Goal: Communication & Community: Answer question/provide support

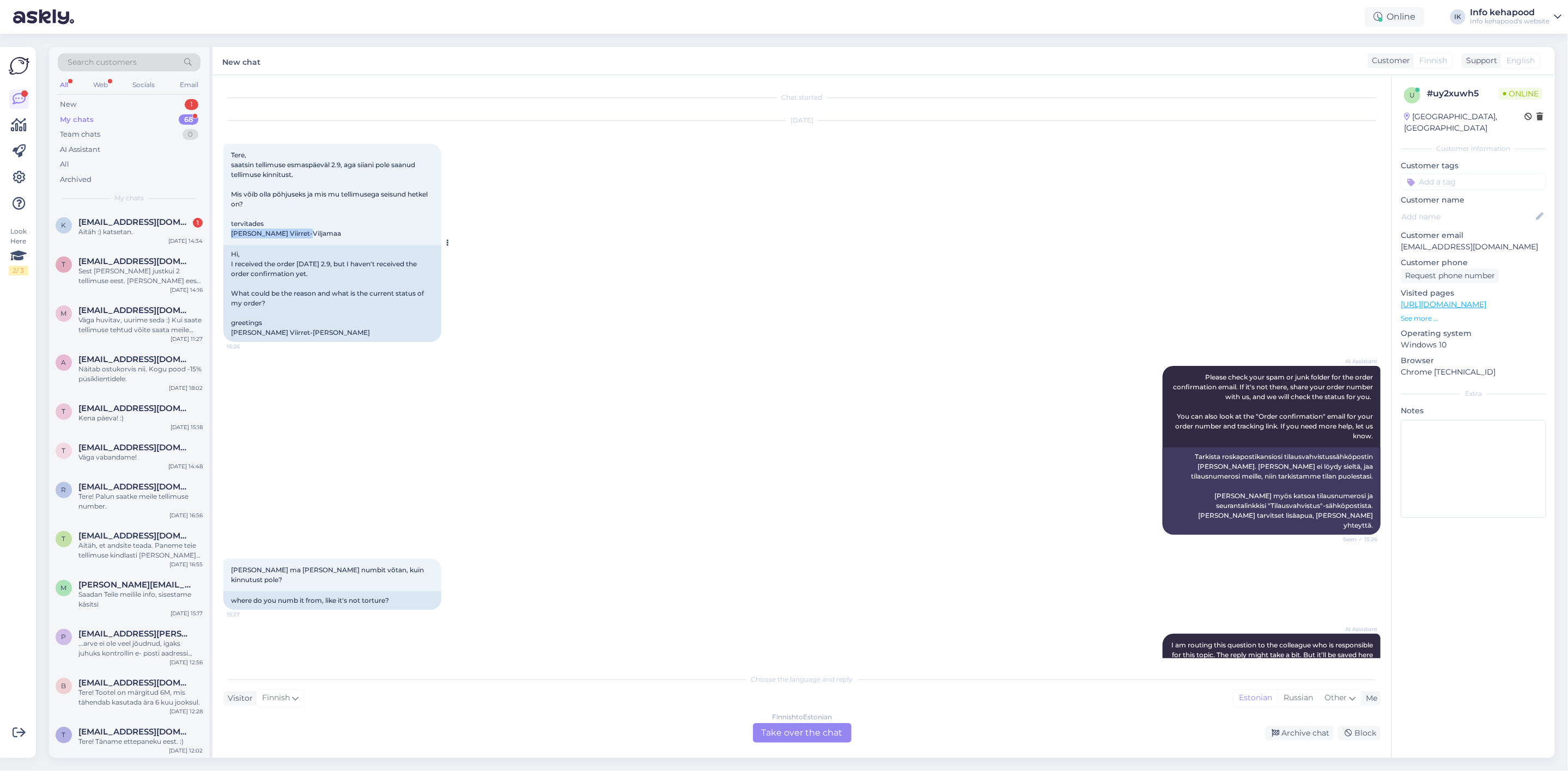
drag, startPoint x: 232, startPoint y: 234, endPoint x: 311, endPoint y: 237, distance: 79.1
click at [311, 237] on div "Tere, saatsin tellimuse esmaspäeväl 2.9, aga siiani pole saanud tellimuse kinni…" at bounding box center [332, 194] width 218 height 101
copy span "[PERSON_NAME] Viirret-[PERSON_NAME]"
click at [802, 722] on div "Finnish to Estonian" at bounding box center [802, 717] width 60 height 9
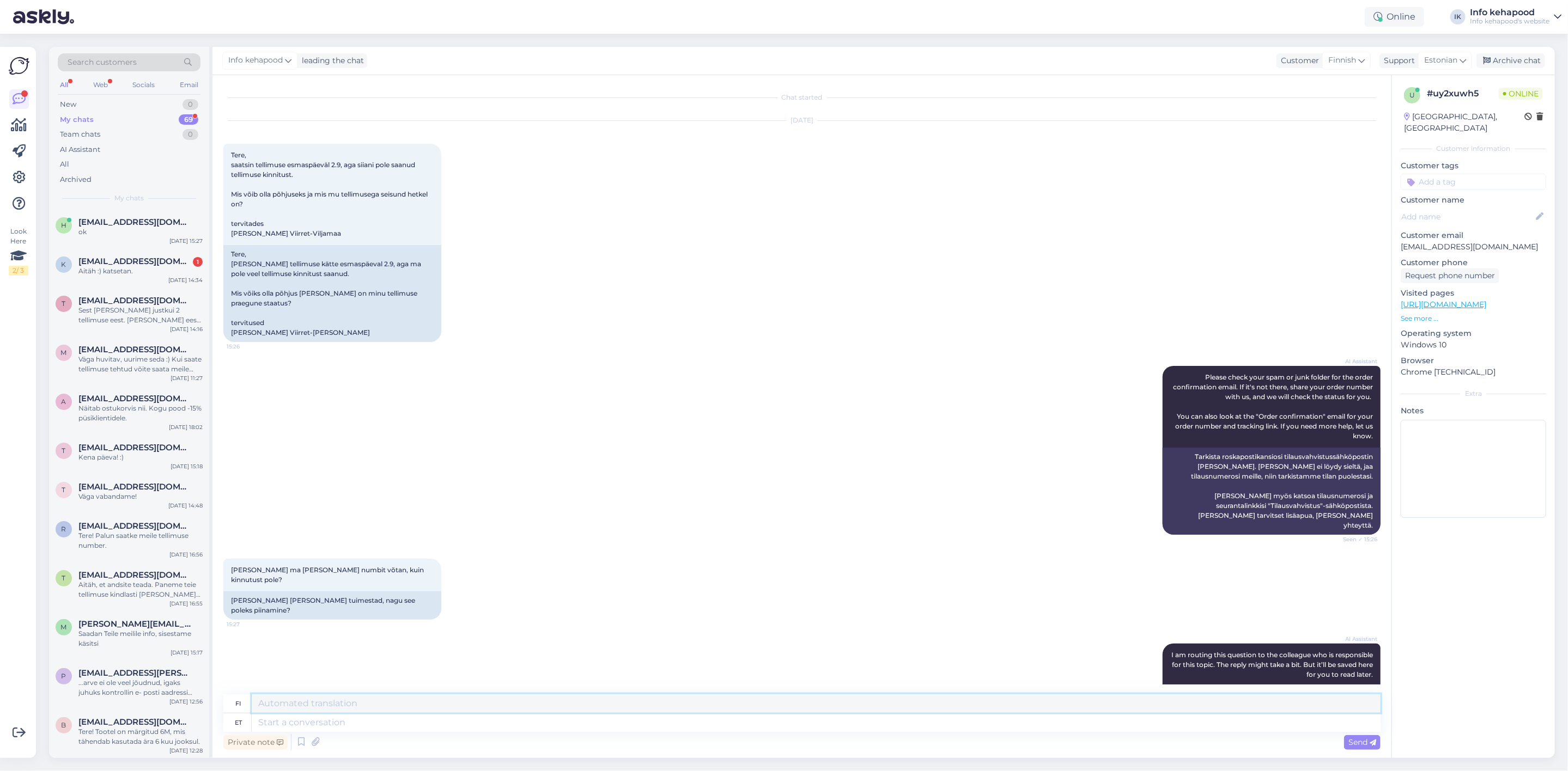
click at [450, 706] on textarea at bounding box center [816, 704] width 1129 height 19
click at [452, 724] on textarea at bounding box center [816, 723] width 1129 height 19
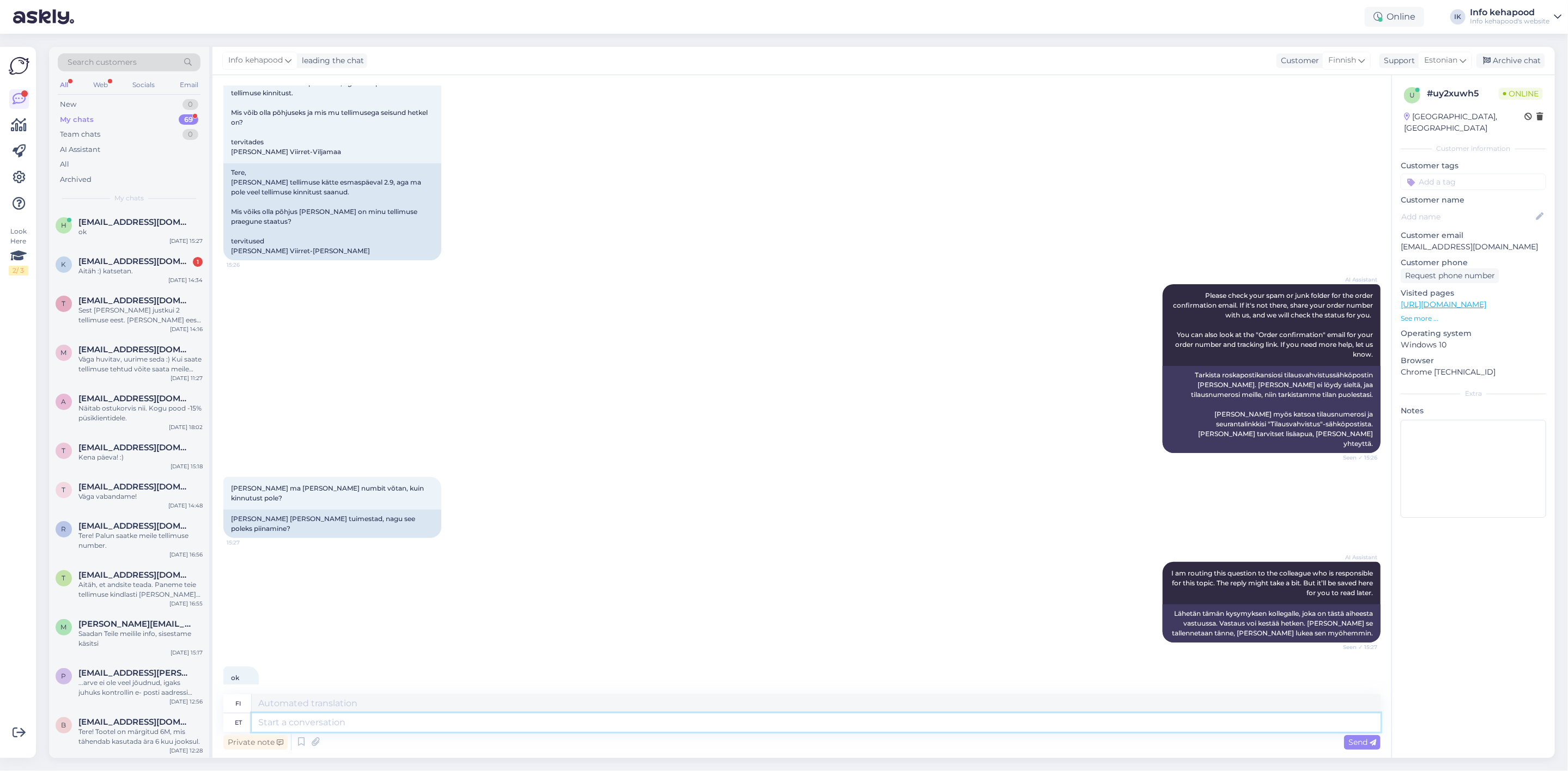
scroll to position [87, 0]
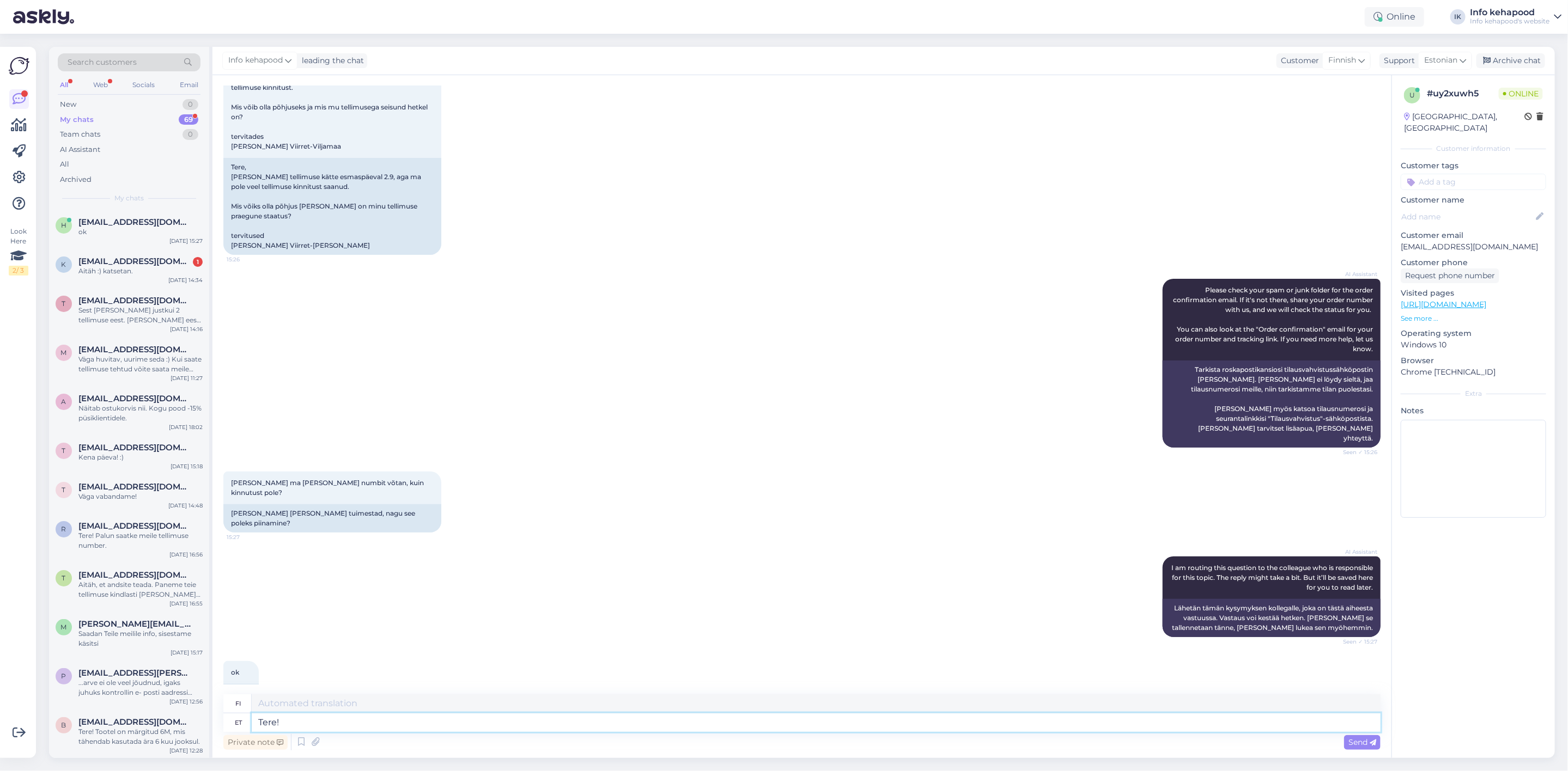
type textarea "Tere!"
type textarea "Hei!"
type textarea "Tere! [GEOGRAPHIC_DATA]"
type textarea "Hei! Lähetä"
type textarea "Tere!"
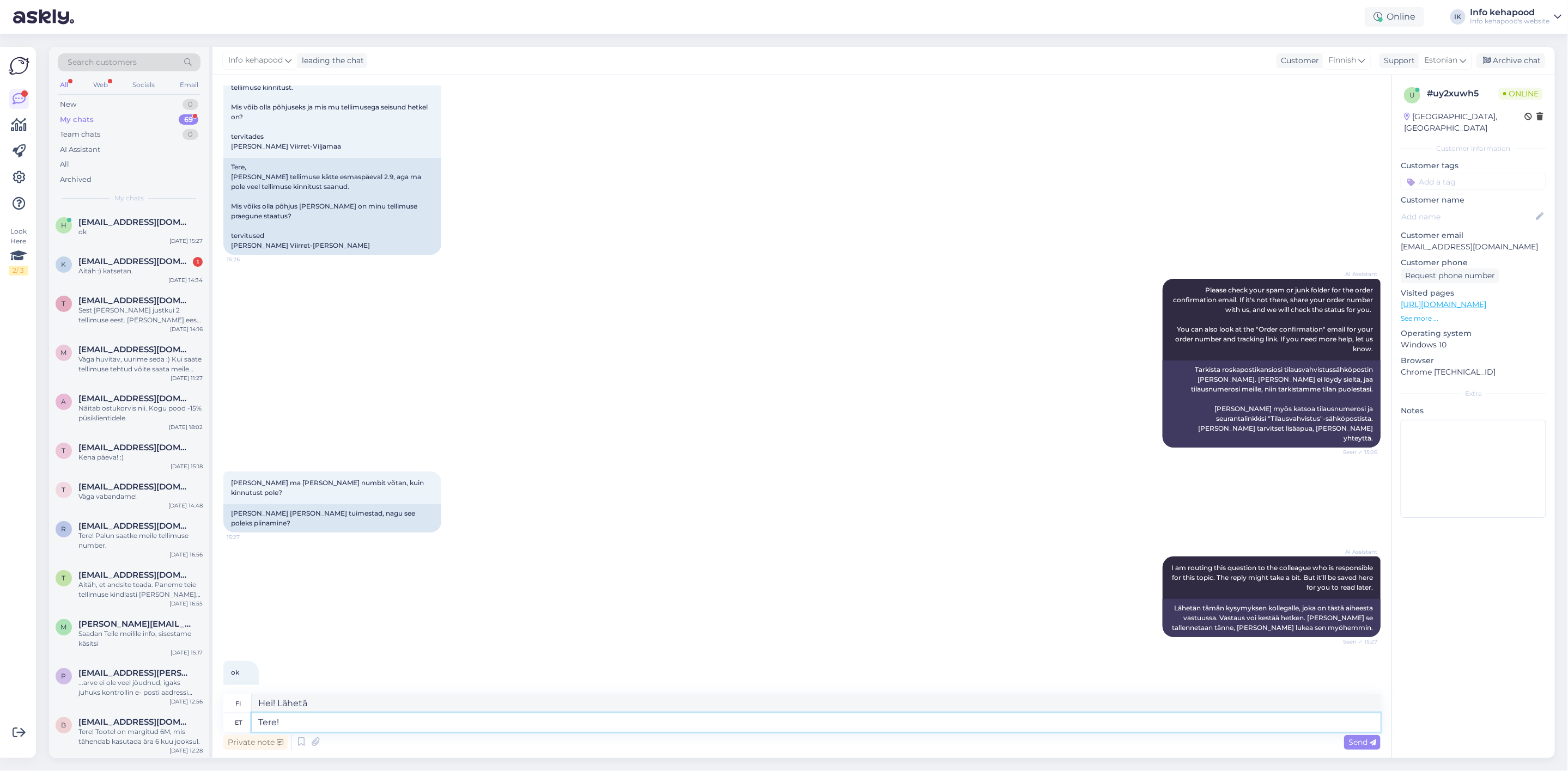
type textarea "Hei!"
type textarea "Tere! [GEOGRAPHIC_DATA]"
type textarea "Hei! Minä vastaan."
type textarea "Tere! Vastan Teile"
type textarea "Hei! Vastaan ​​sinulle."
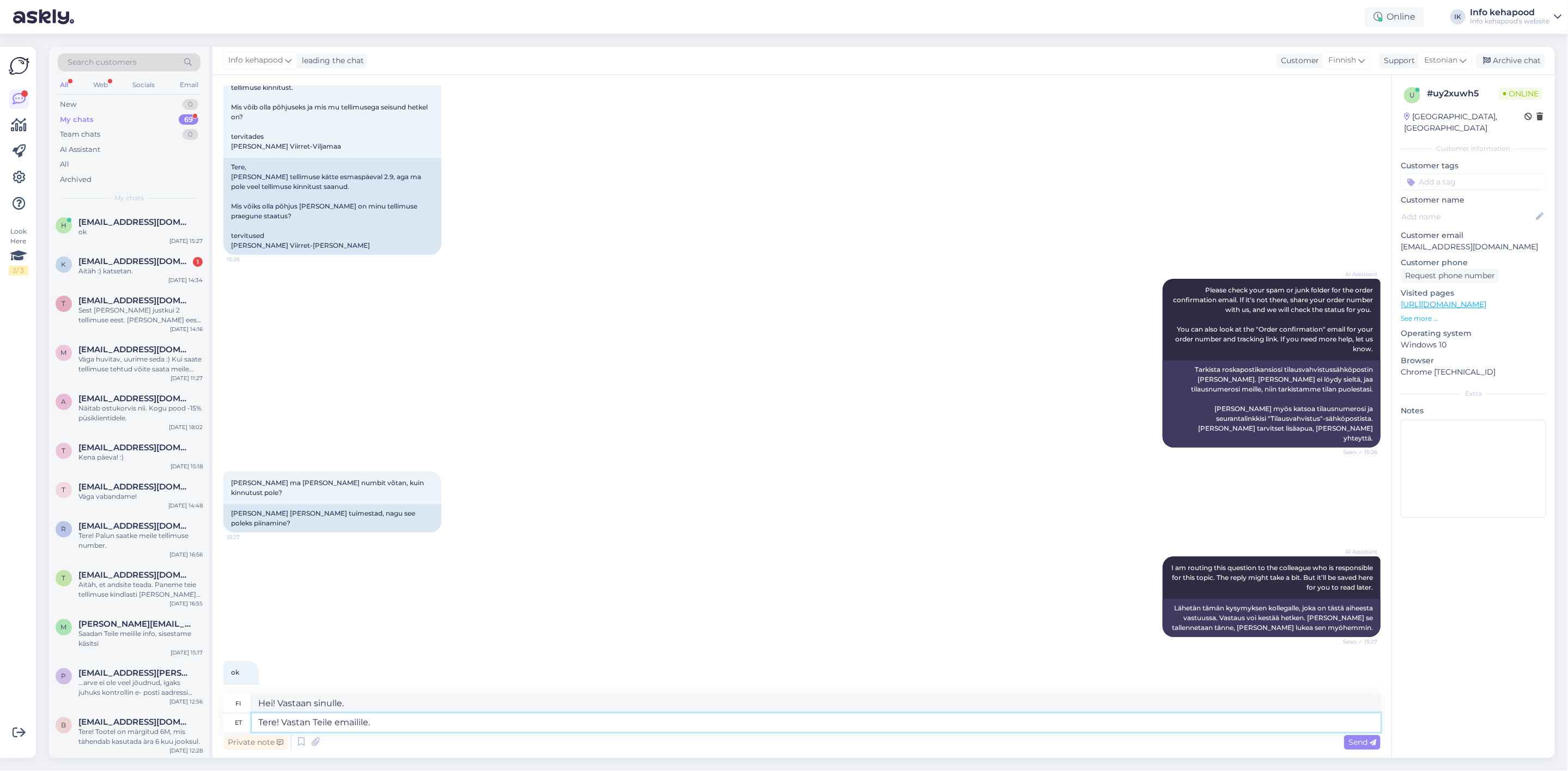
type textarea "Tere! Vastan Teile emailile."
type textarea "Hei! Vastaan ​​sähköpostiisi."
type textarea "Tere! Vastan Teile emailile. :)"
type textarea "Hei! Vastaan ​​sähköpostiisi. :)"
type textarea "Tere! Vastan Teile emailile. :)"
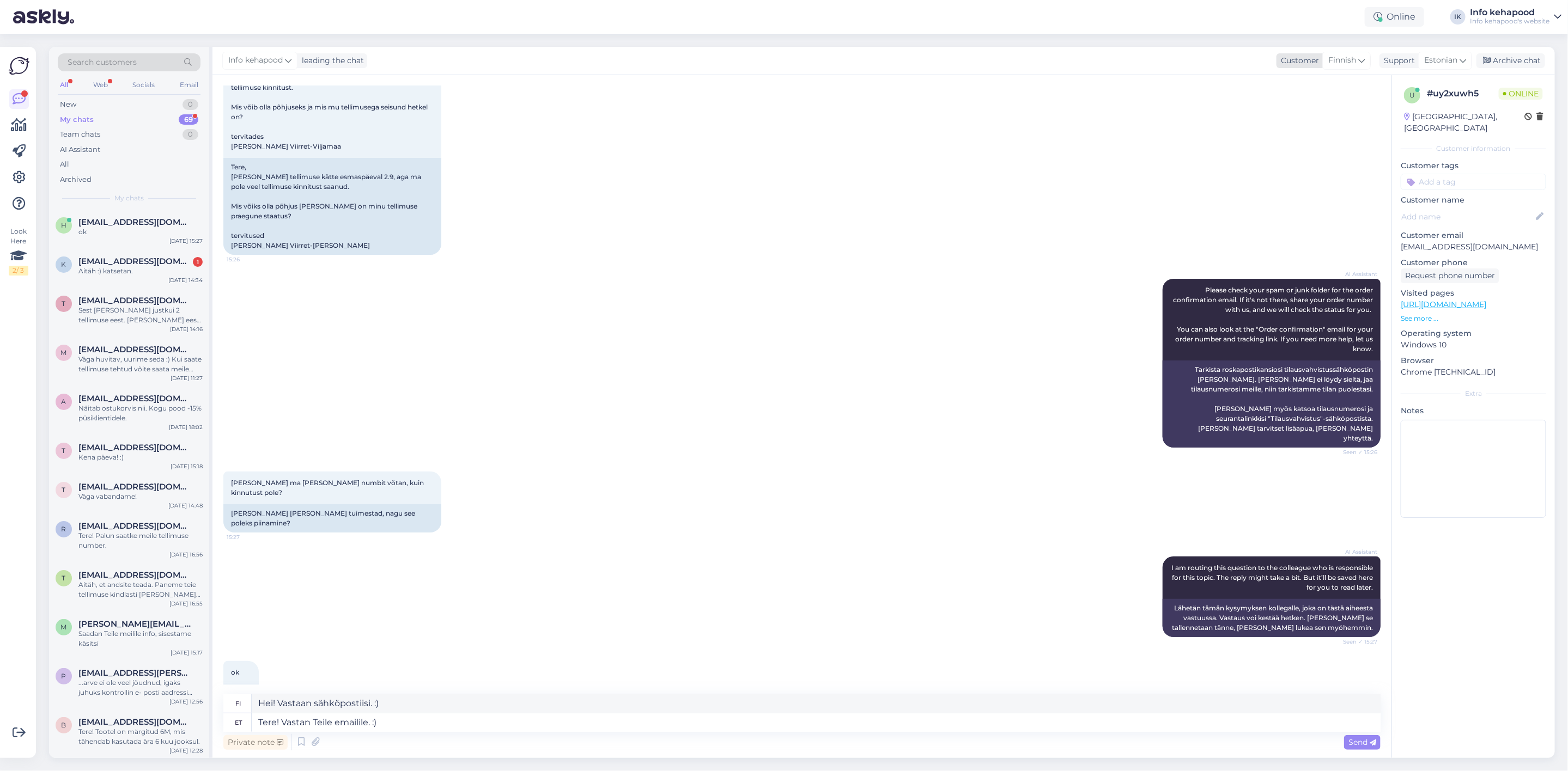
click at [1313, 60] on div "Customer" at bounding box center [1297, 61] width 42 height 11
click at [1338, 55] on span "Finnish" at bounding box center [1342, 60] width 28 height 12
click at [1337, 61] on span "Finnish" at bounding box center [1342, 60] width 28 height 12
click at [1336, 78] on input at bounding box center [1324, 84] width 103 height 17
type input "es"
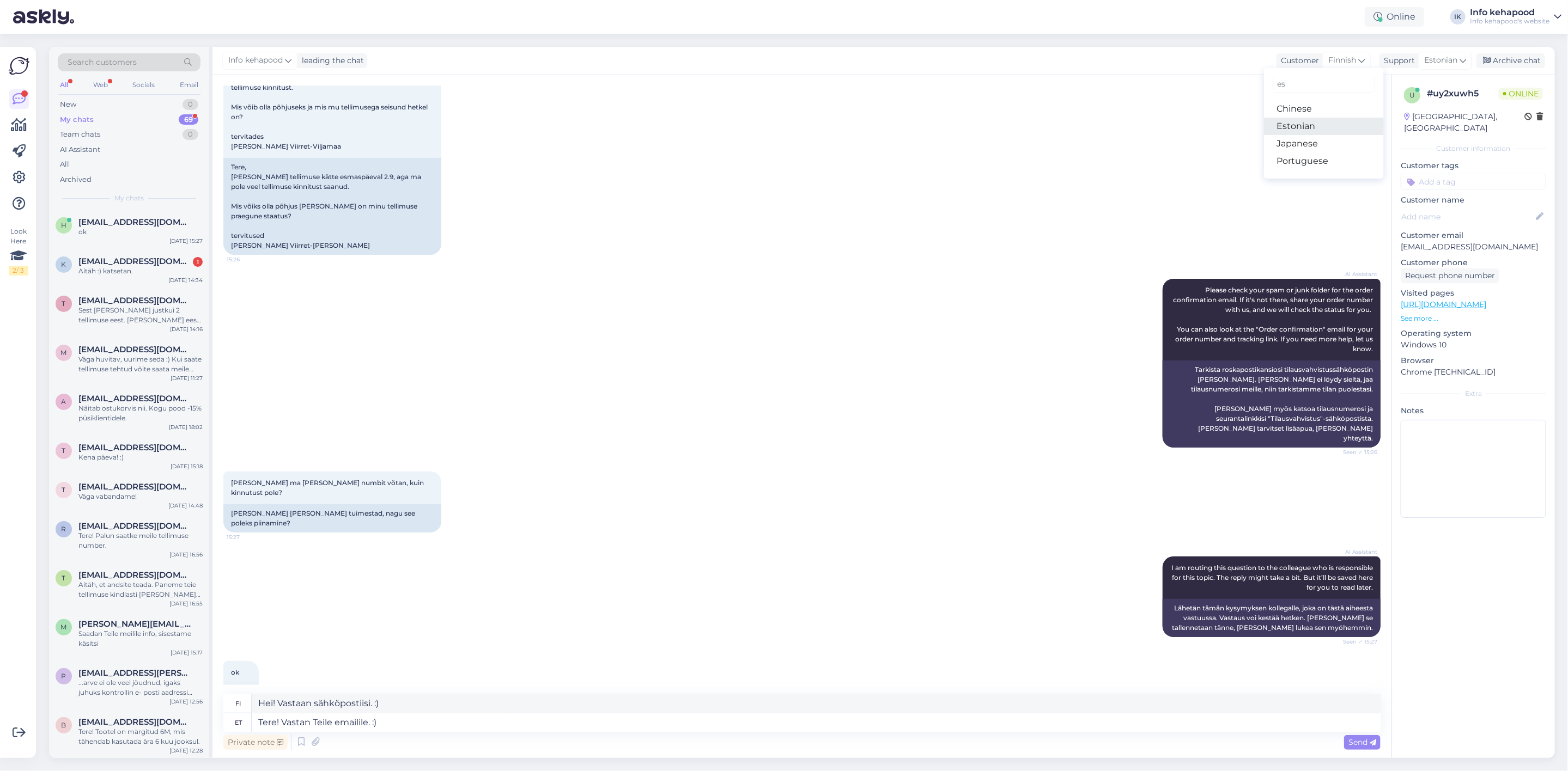
click at [1310, 131] on link "Estonian" at bounding box center [1323, 126] width 120 height 18
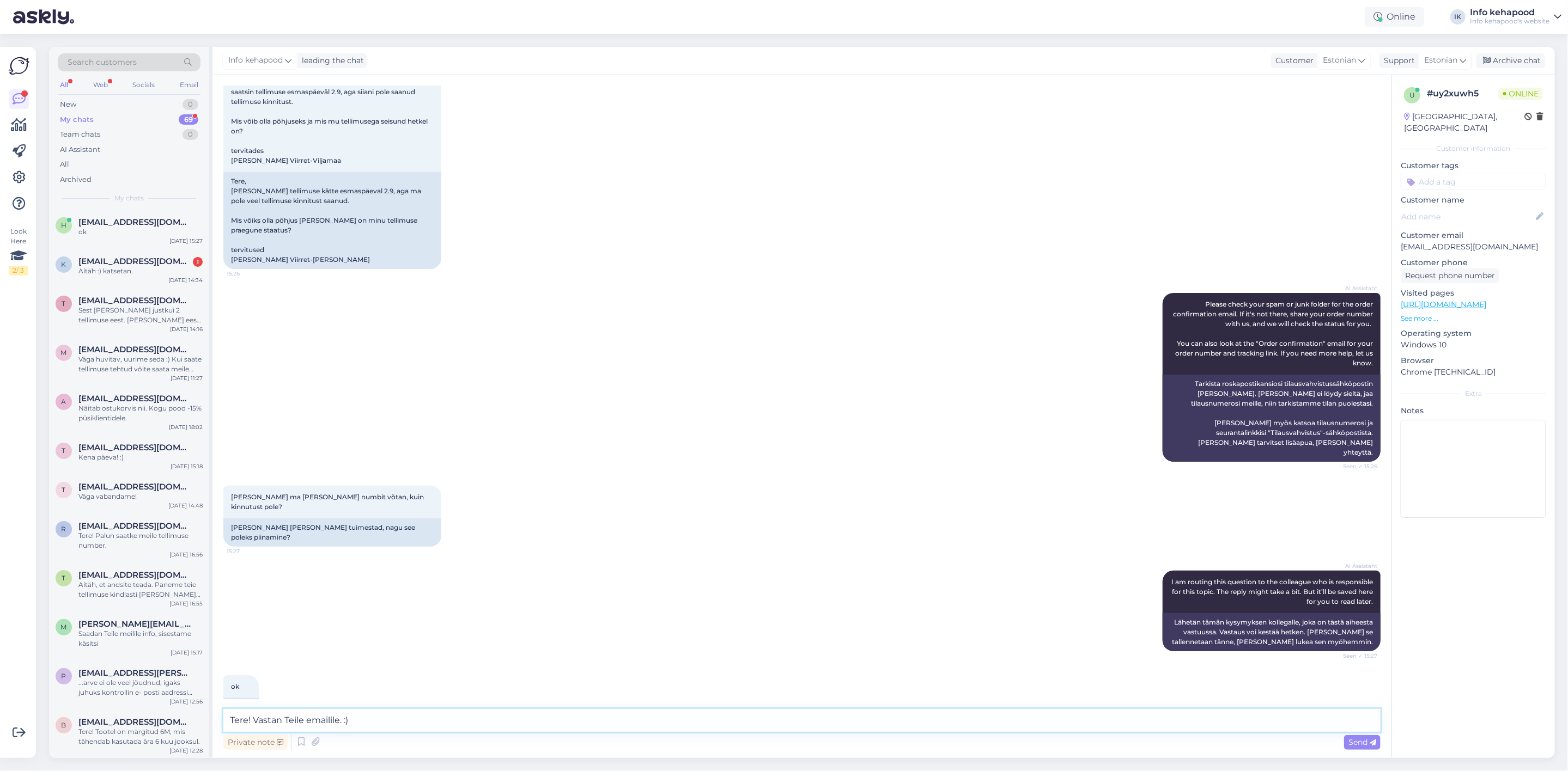
click at [476, 724] on textarea "Tere! Vastan Teile emailile. :)" at bounding box center [802, 721] width 1157 height 22
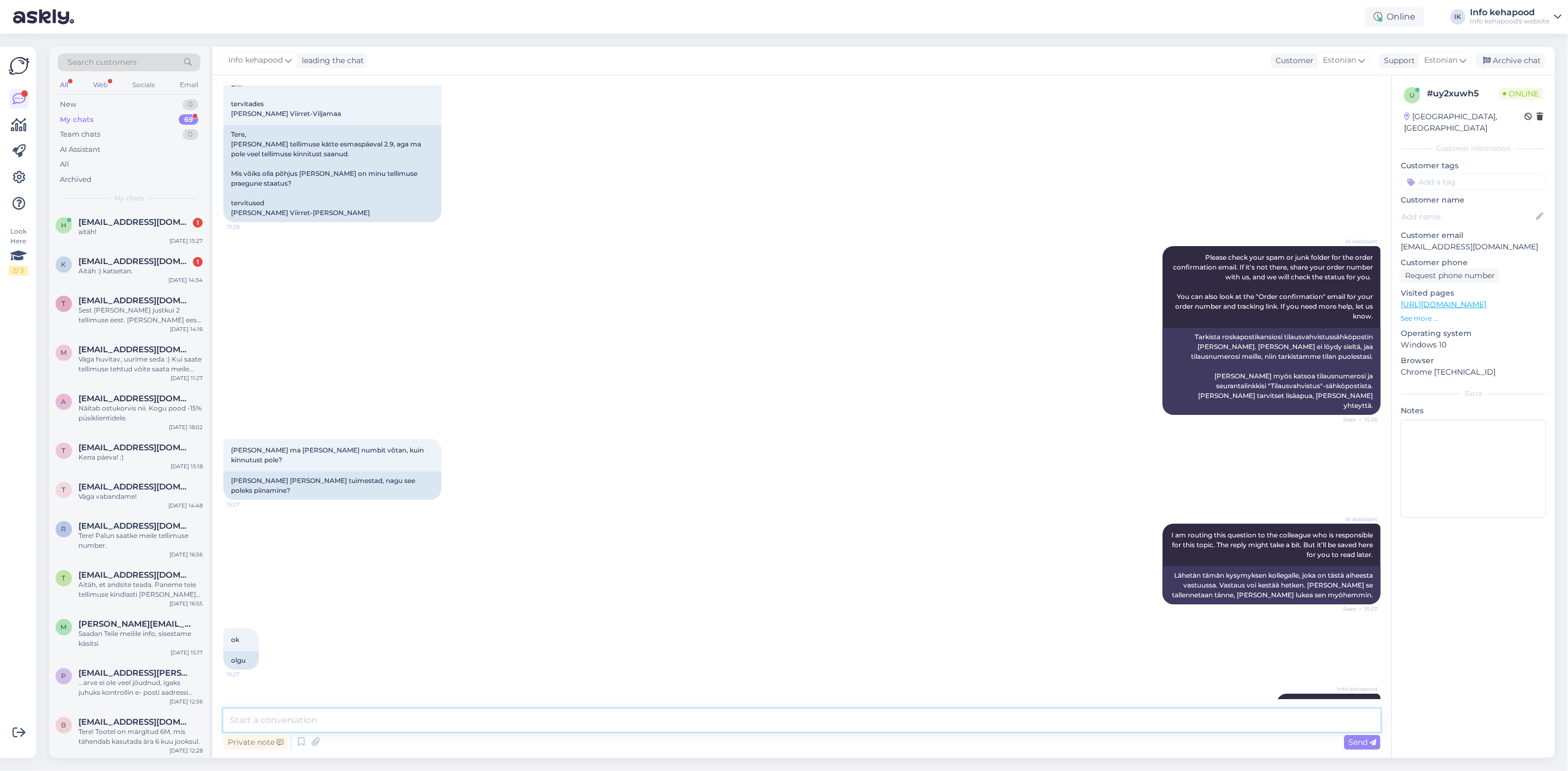
scroll to position [166, 0]
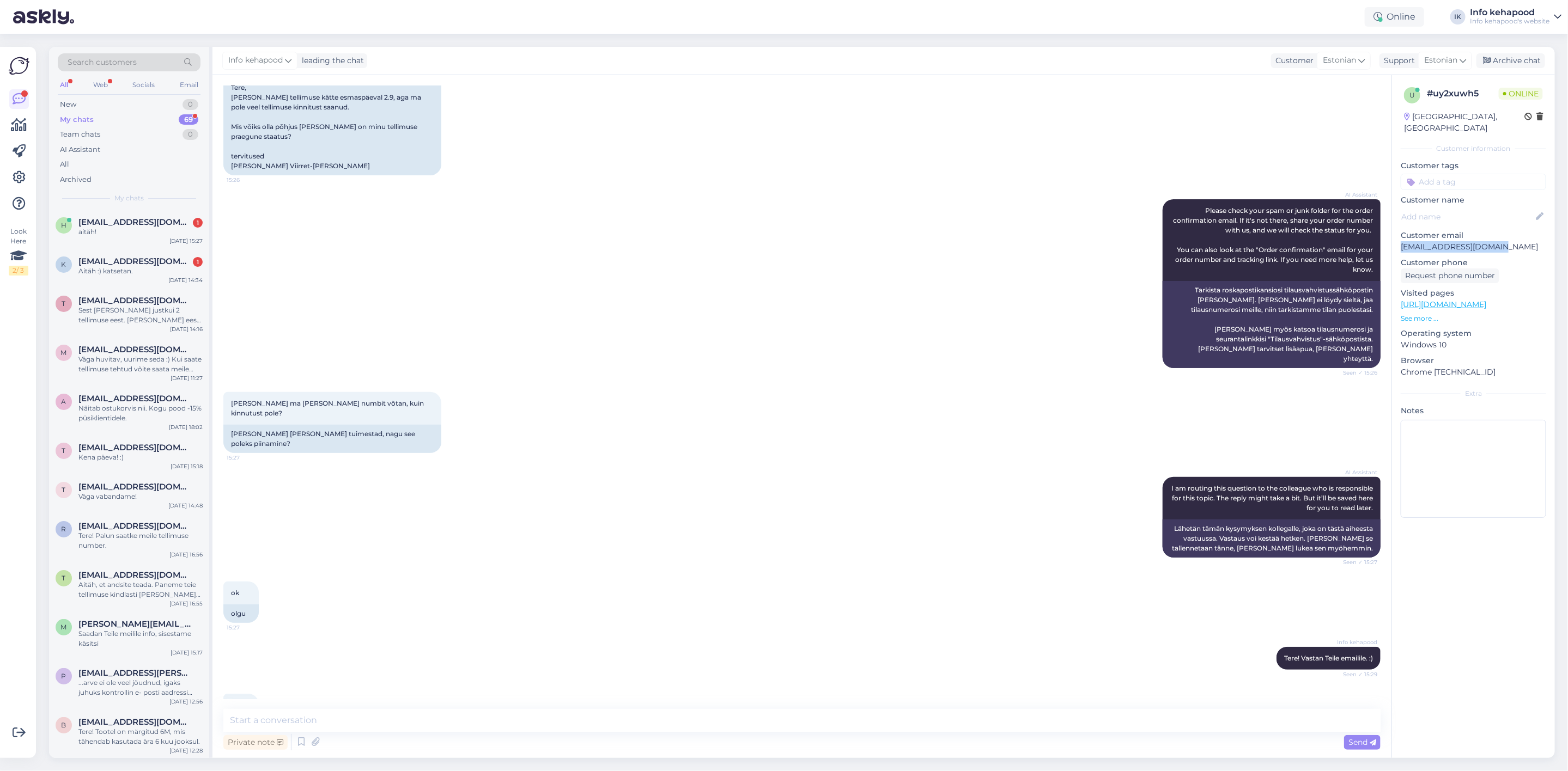
drag, startPoint x: 1403, startPoint y: 236, endPoint x: 1504, endPoint y: 236, distance: 101.0
click at [1504, 241] on p "[EMAIL_ADDRESS][DOMAIN_NAME]" at bounding box center [1474, 247] width 146 height 11
copy p "[EMAIL_ADDRESS][DOMAIN_NAME]"
click at [115, 261] on span "[EMAIL_ADDRESS][DOMAIN_NAME]" at bounding box center [135, 262] width 113 height 9
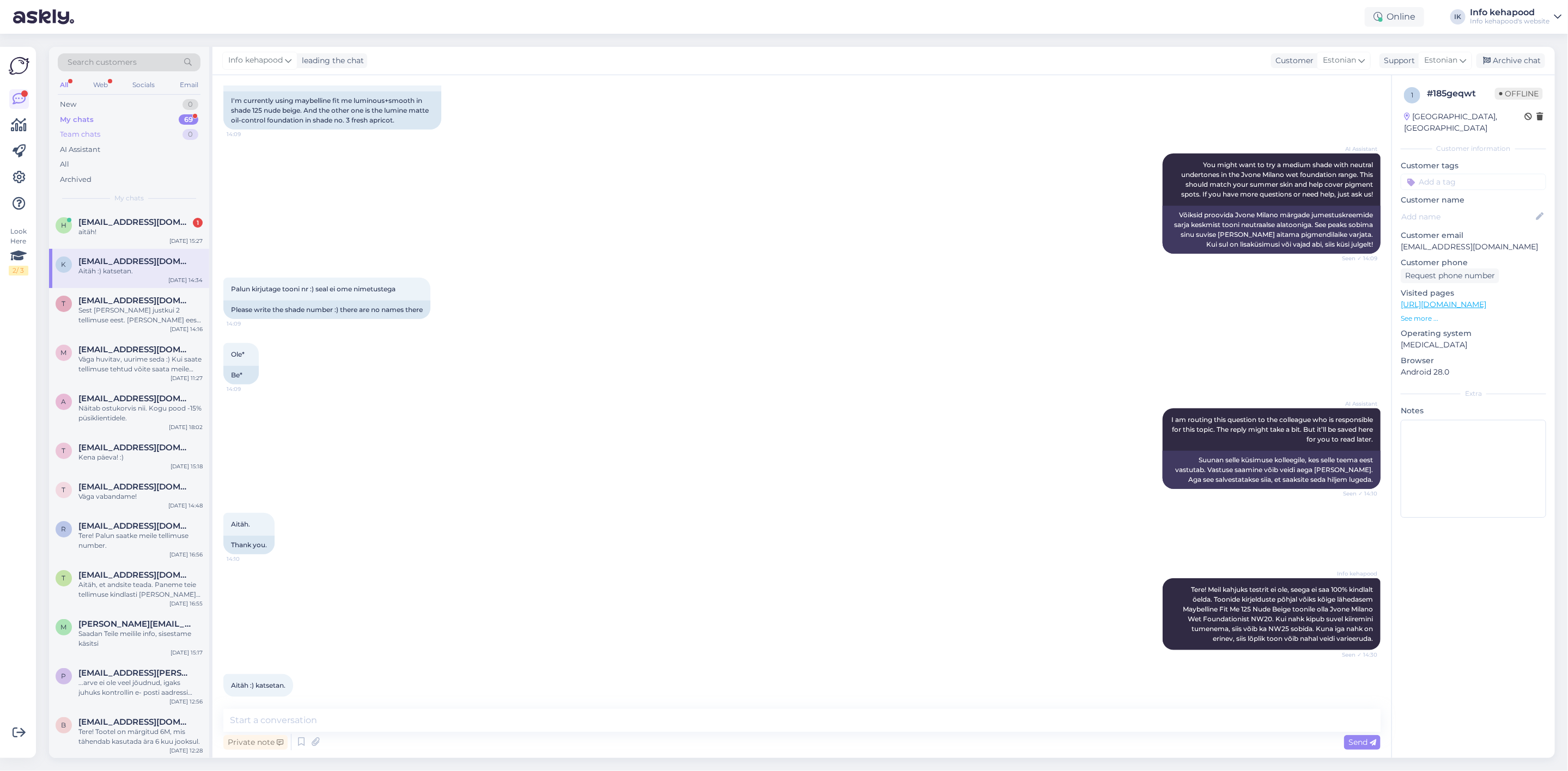
click at [148, 127] on div "Team chats 0" at bounding box center [129, 135] width 143 height 15
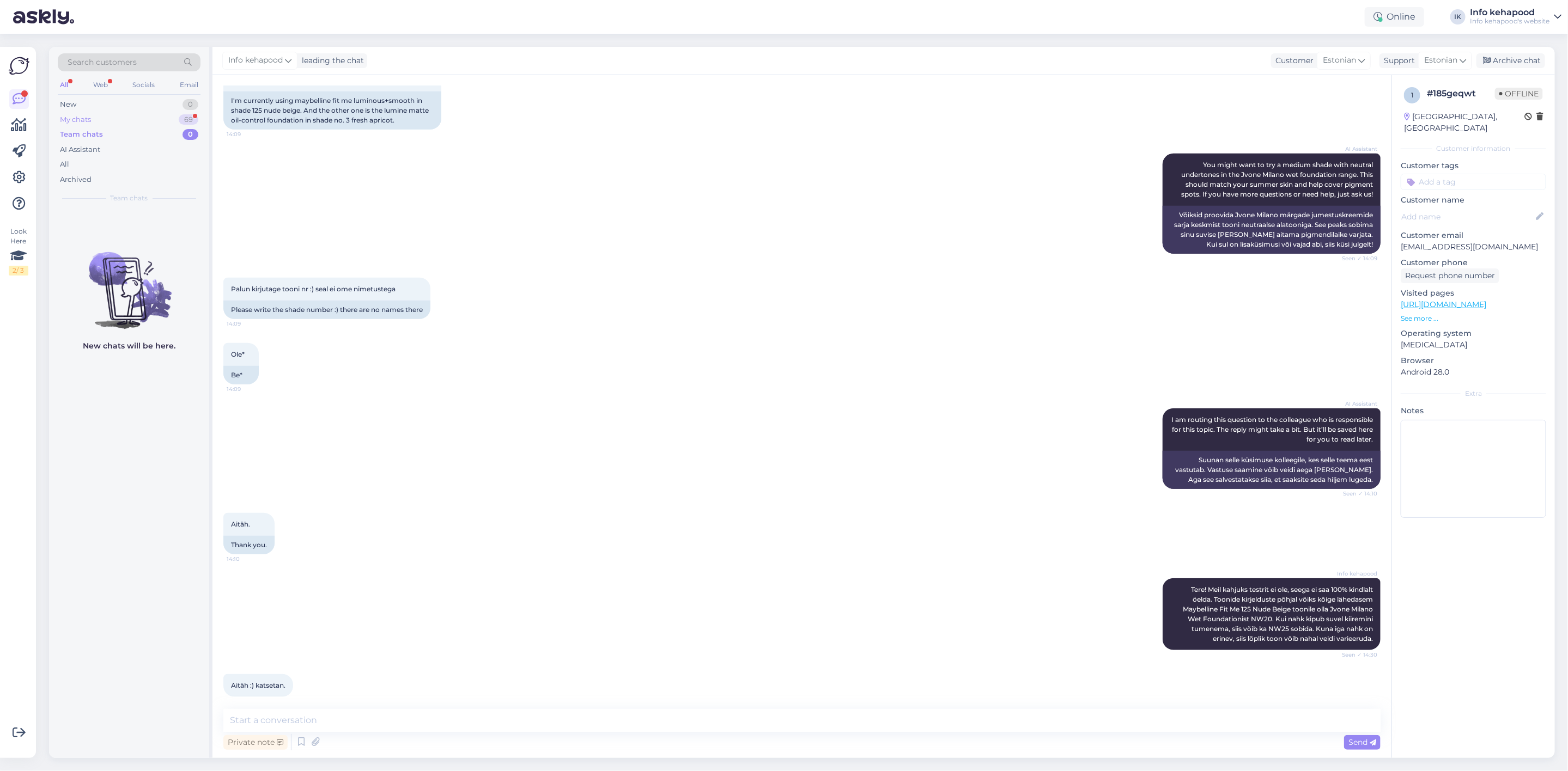
click at [135, 118] on div "My chats 69" at bounding box center [129, 120] width 143 height 15
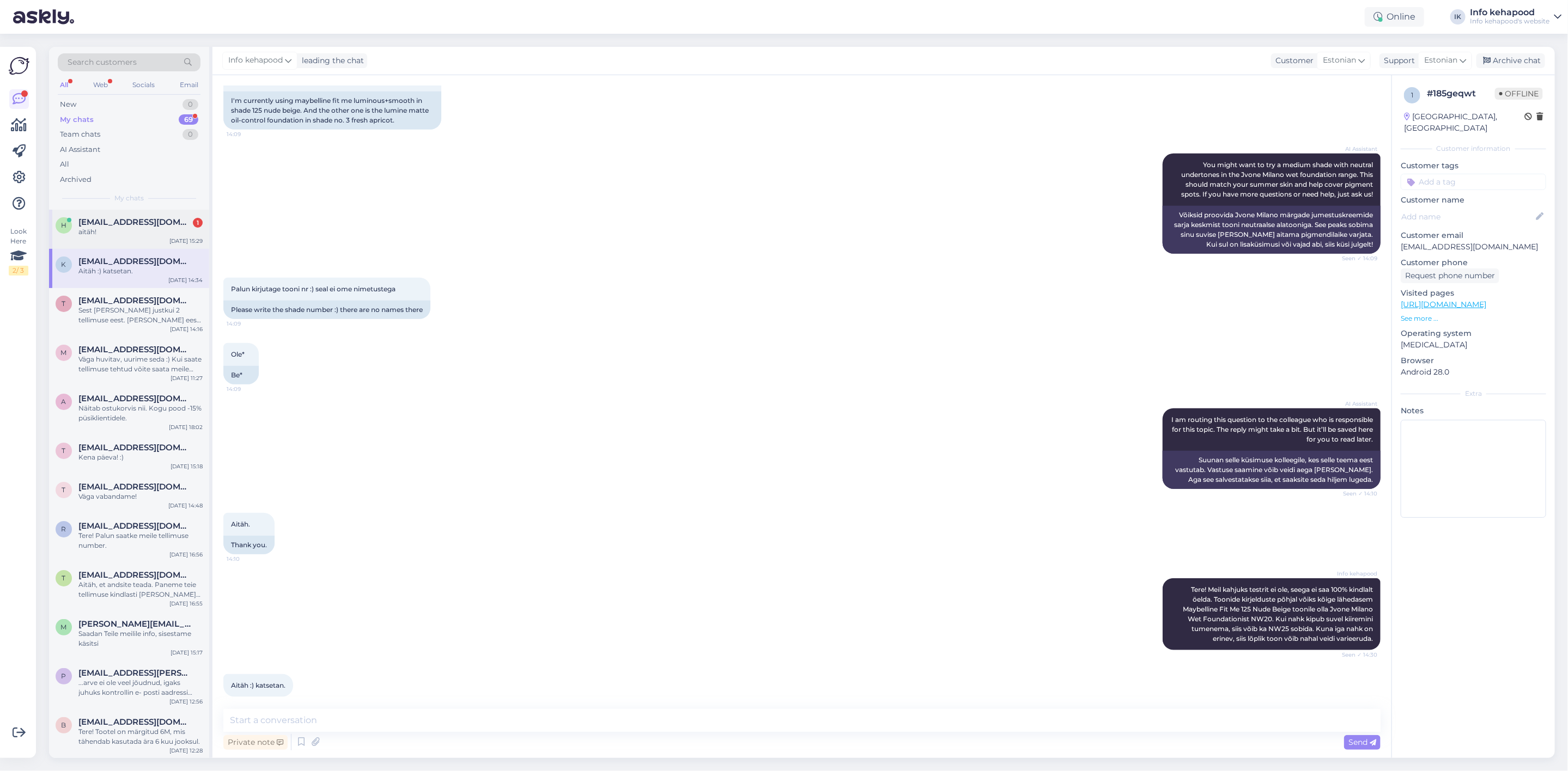
click at [137, 222] on span "[EMAIL_ADDRESS][DOMAIN_NAME]" at bounding box center [135, 222] width 113 height 9
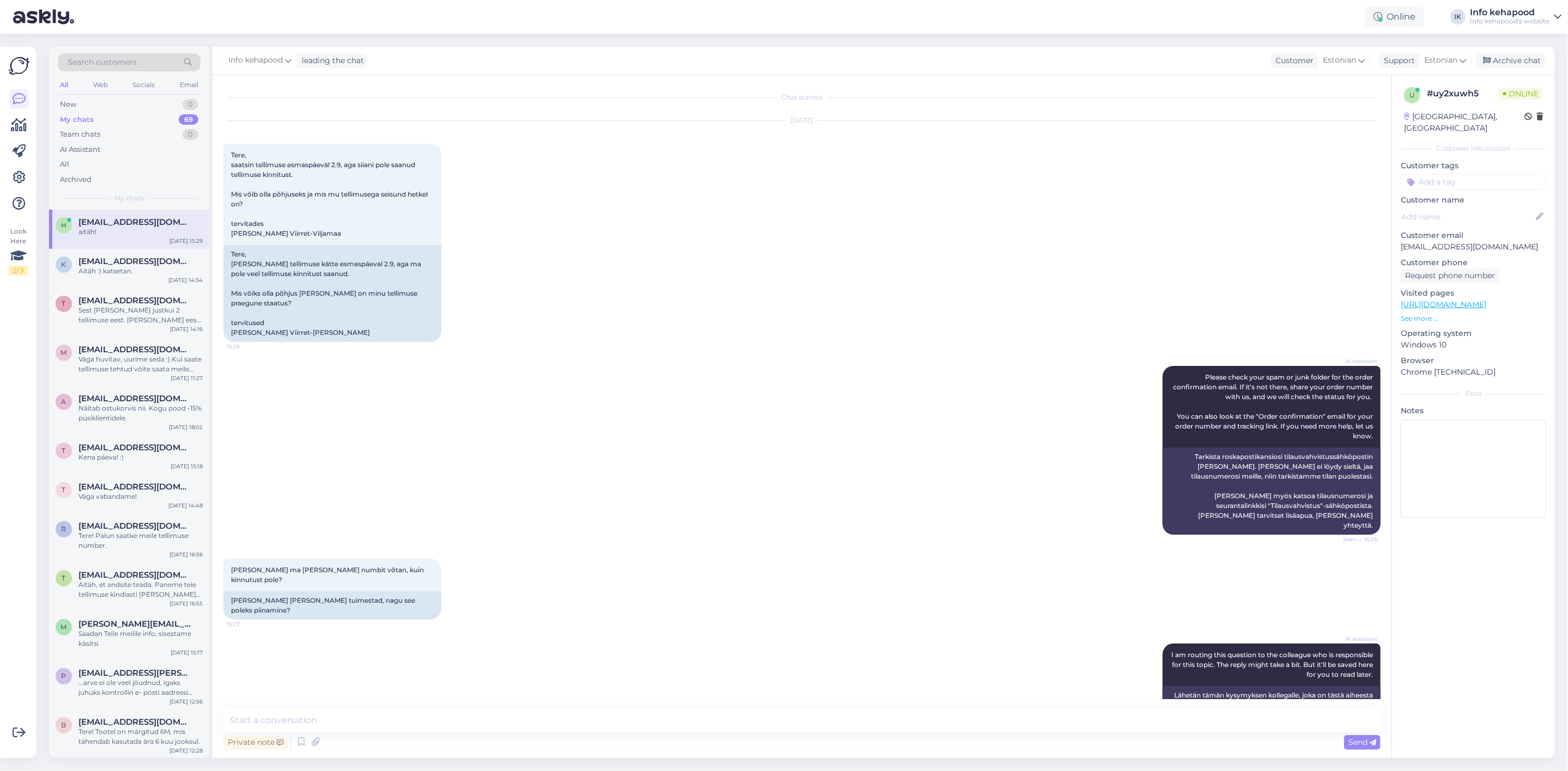
scroll to position [166, 0]
